Goal: Download file/media

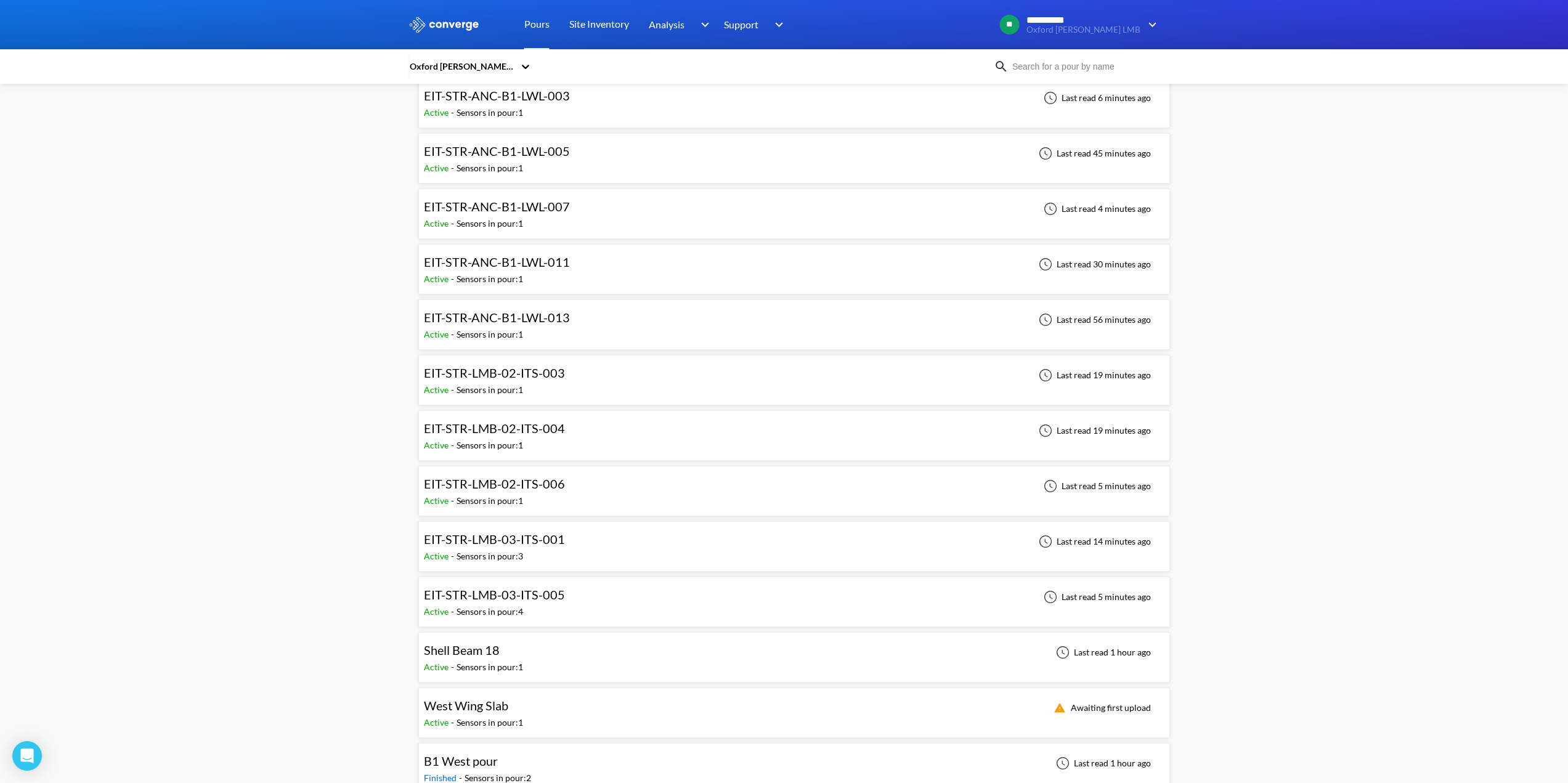
scroll to position [185, 0]
click at [495, 540] on span "EIT-STR-LMB-03-ITS-001" at bounding box center [494, 538] width 141 height 15
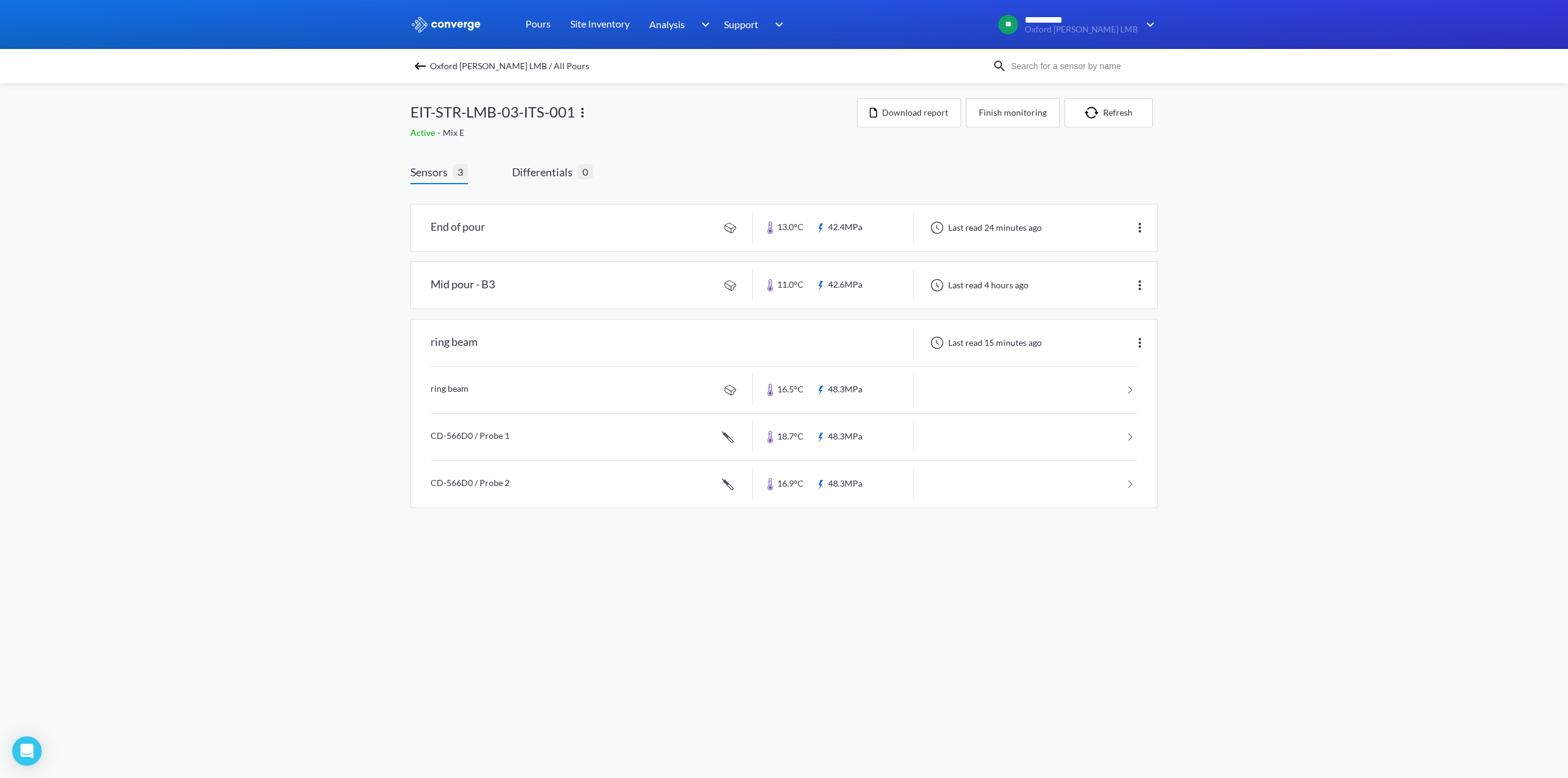
click at [463, 225] on link at bounding box center [784, 227] width 746 height 46
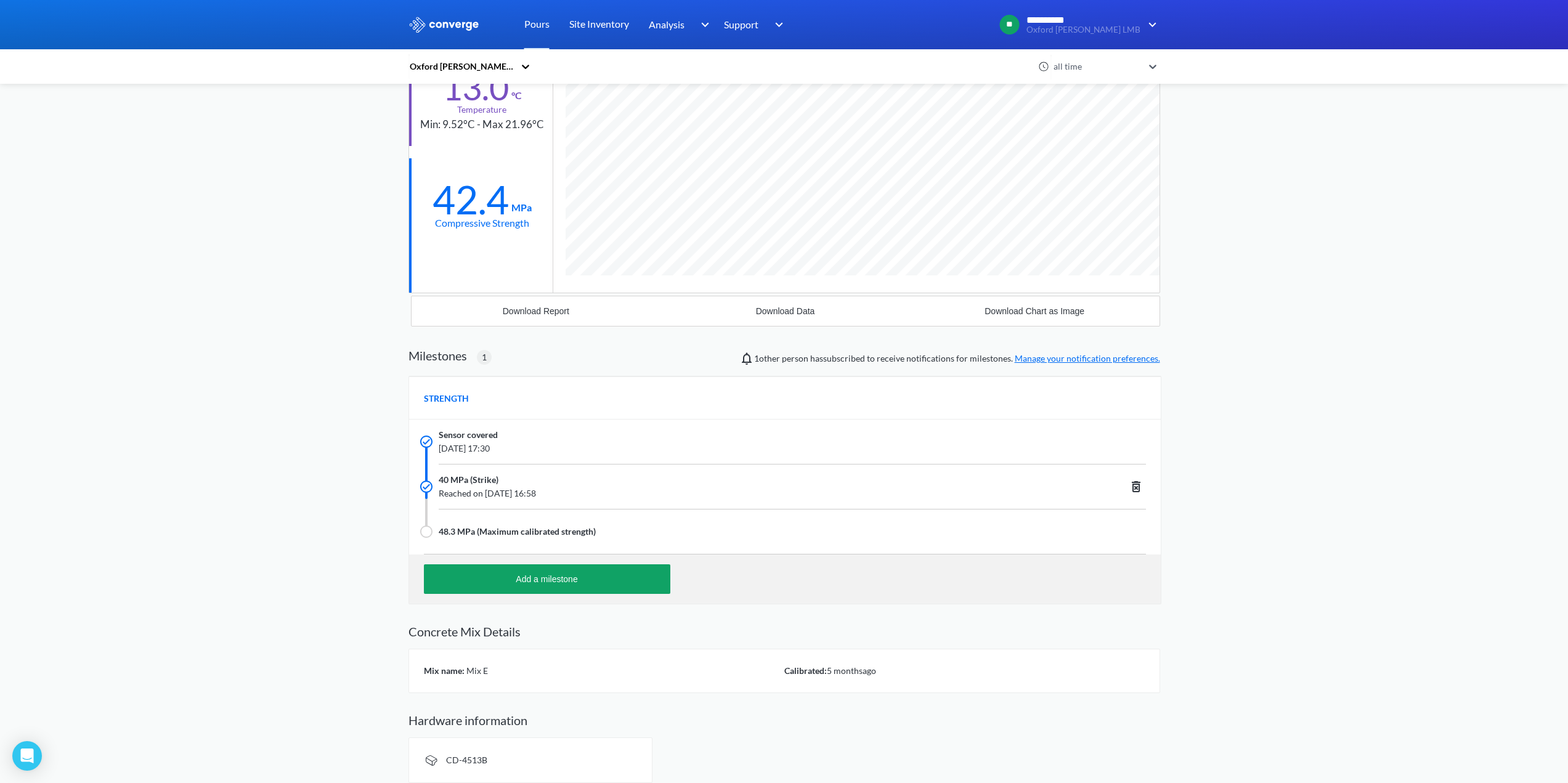
scroll to position [154, 0]
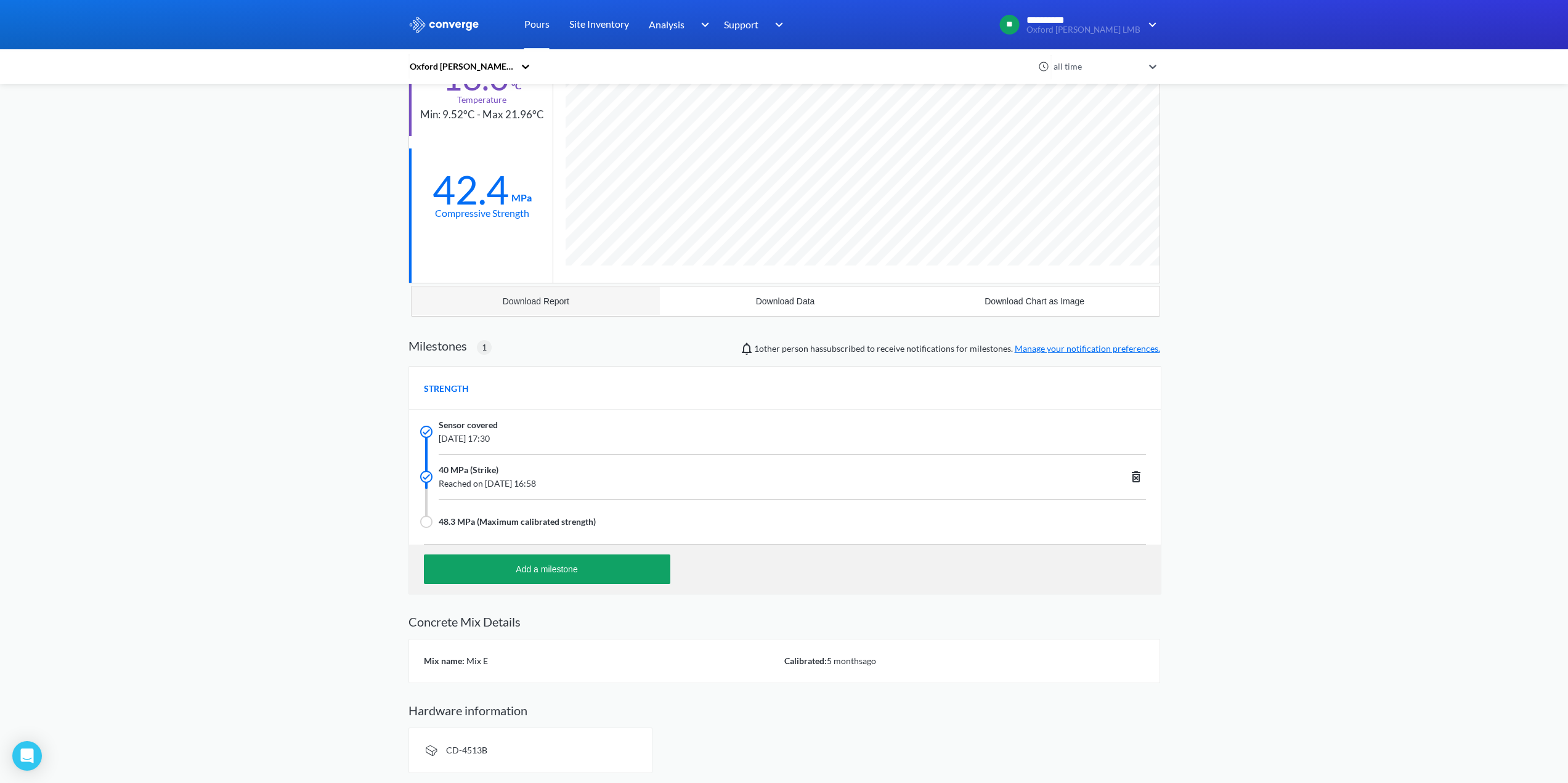
click at [532, 299] on div "Download Report" at bounding box center [536, 301] width 67 height 10
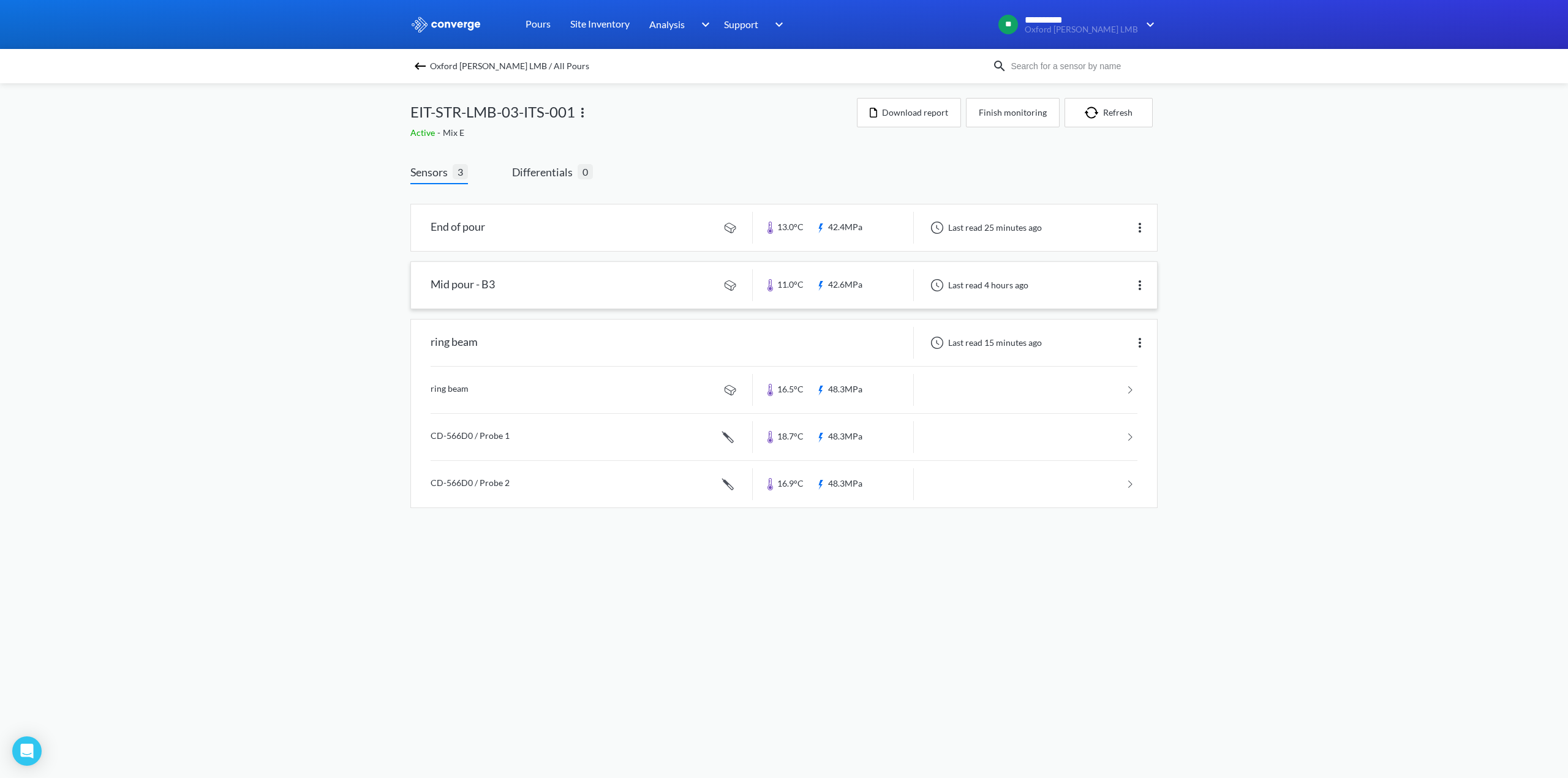
click at [481, 283] on link at bounding box center [784, 285] width 746 height 46
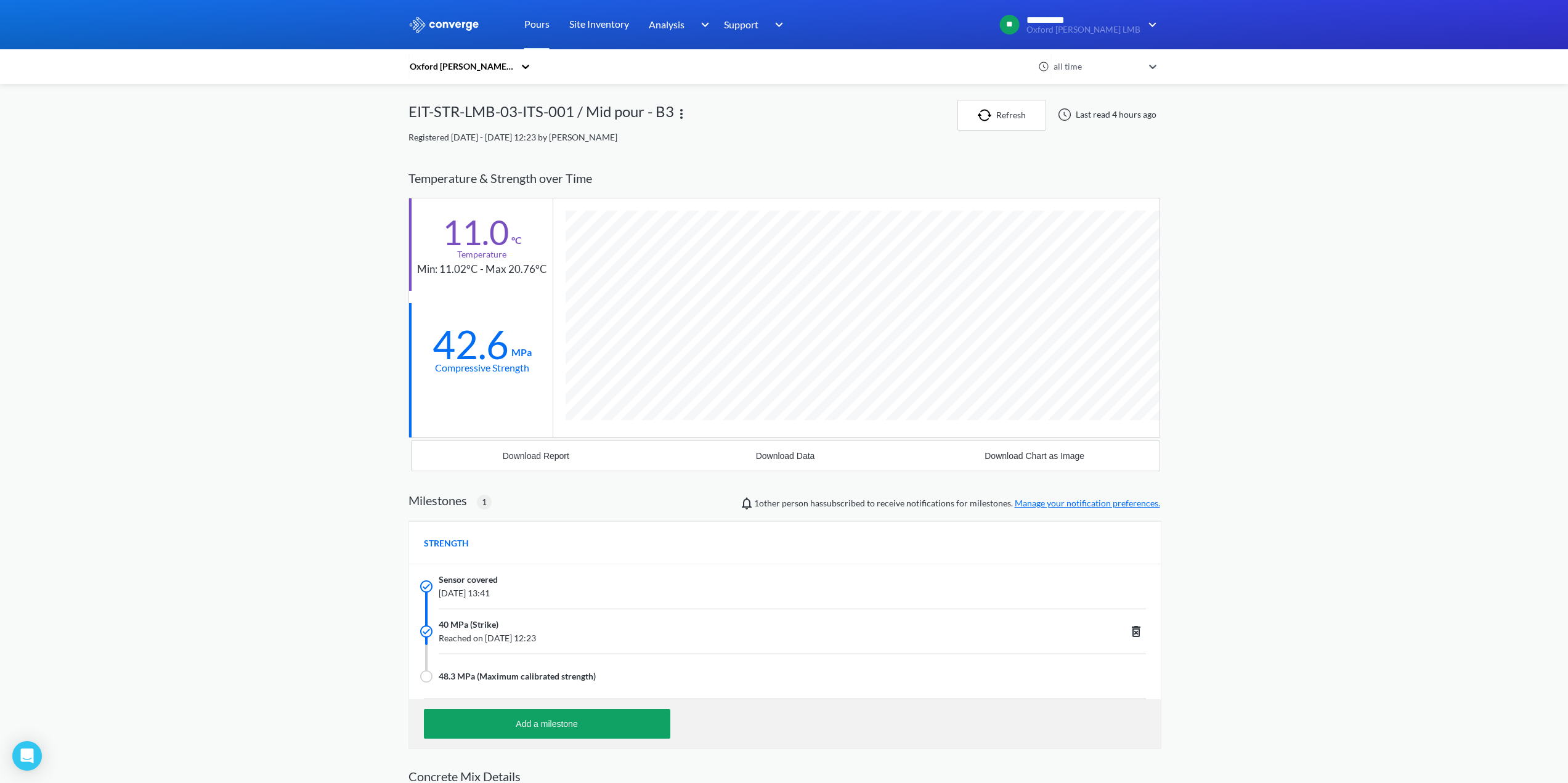
scroll to position [828, 752]
click at [532, 458] on div "Download Report" at bounding box center [536, 456] width 67 height 10
